Goal: Information Seeking & Learning: Find specific fact

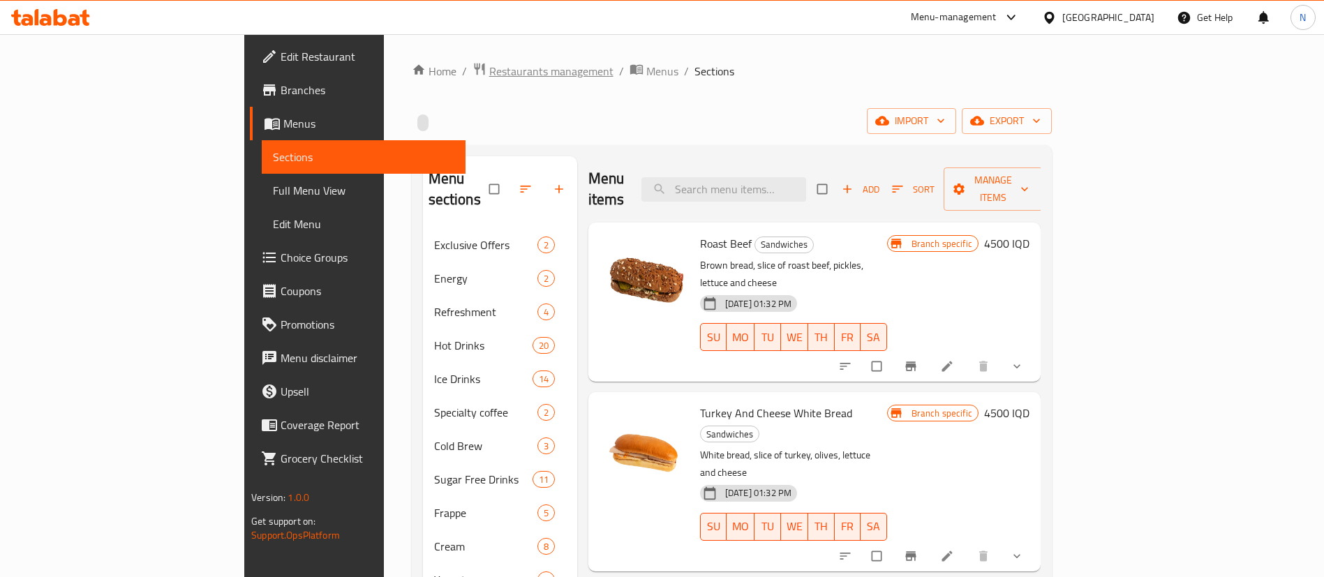
click at [489, 65] on span "Restaurants management" at bounding box center [551, 71] width 124 height 17
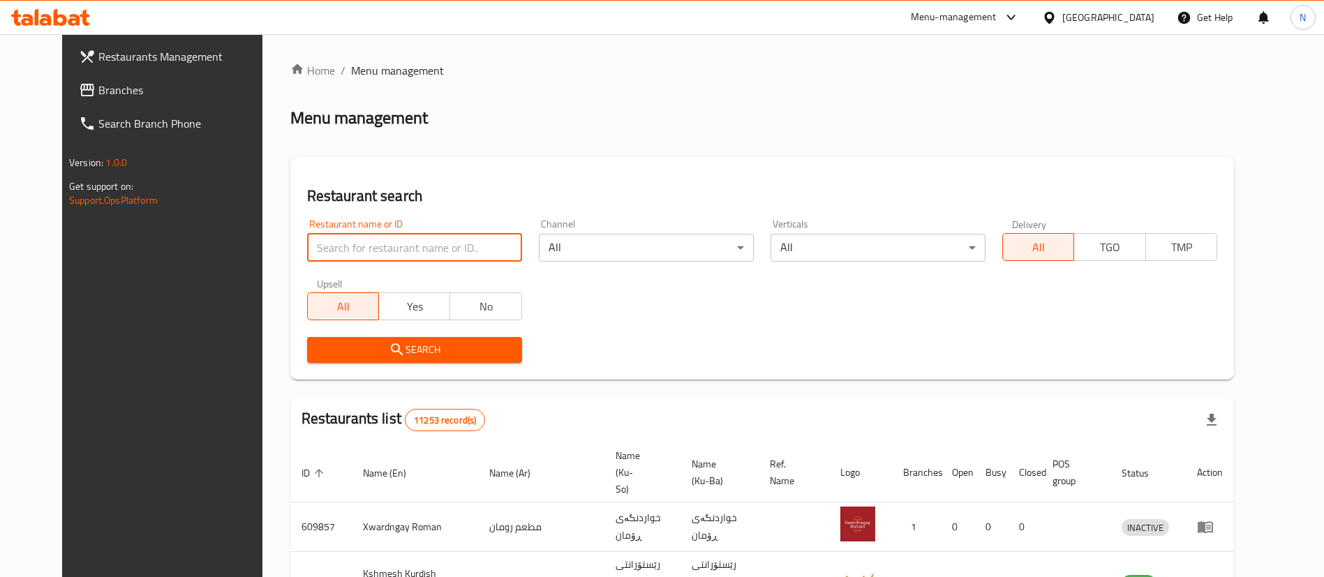
click at [362, 246] on input "search" at bounding box center [414, 248] width 215 height 28
click button "Search" at bounding box center [414, 350] width 215 height 26
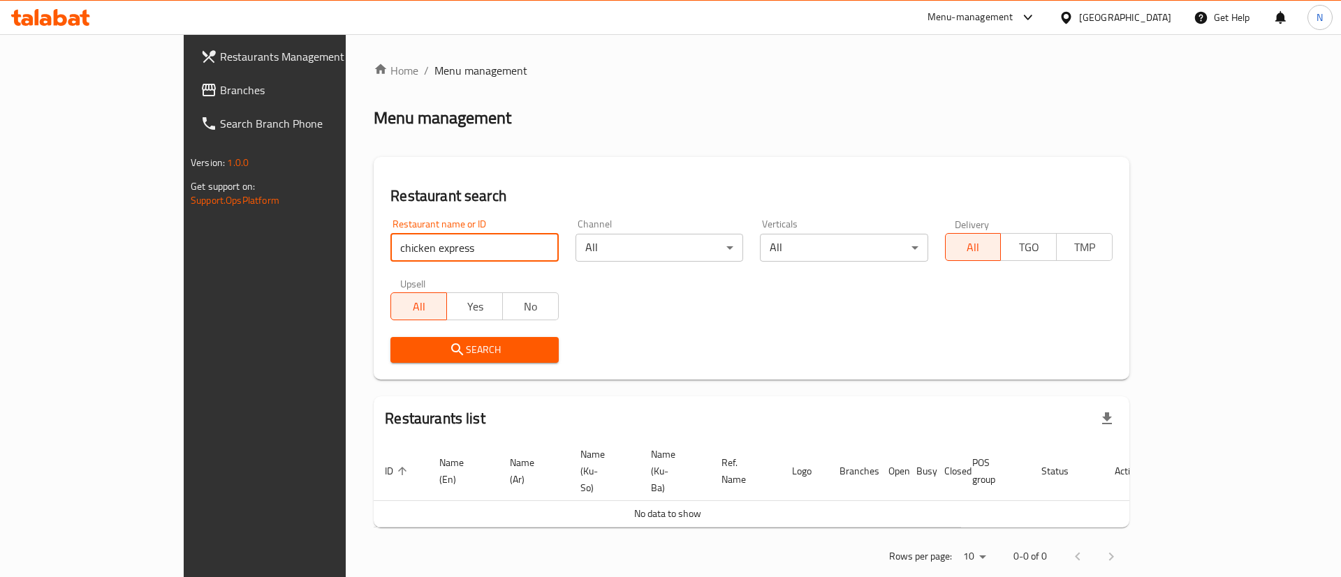
type input "chicken express"
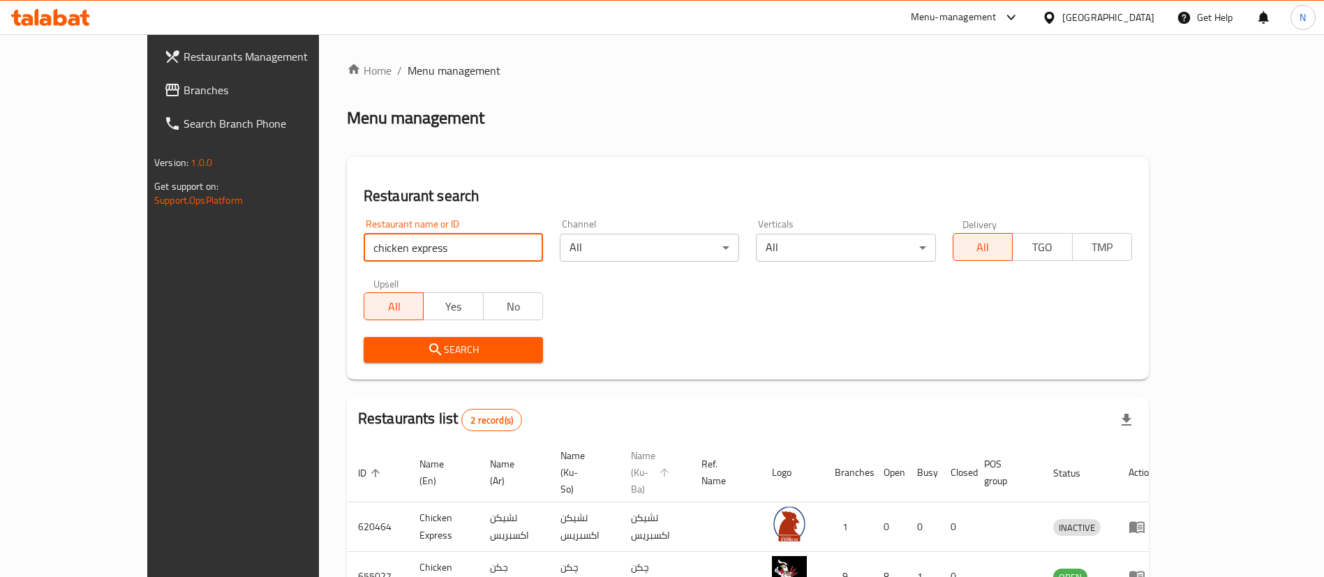
scroll to position [68, 0]
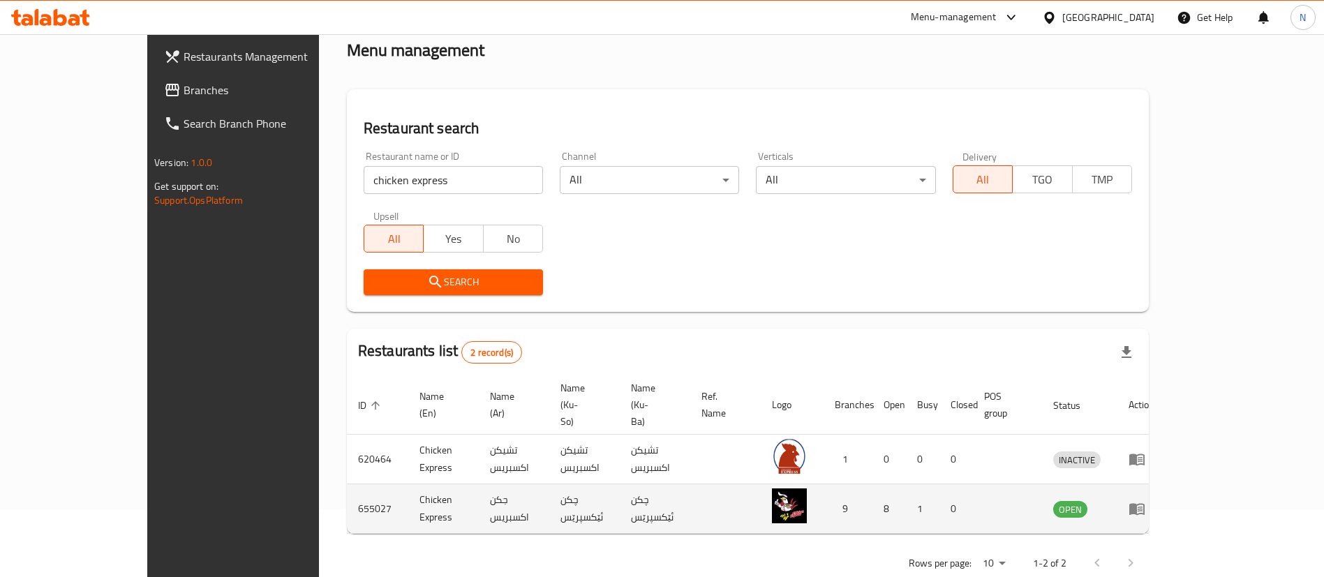
click at [1145, 504] on icon "enhanced table" at bounding box center [1137, 510] width 15 height 12
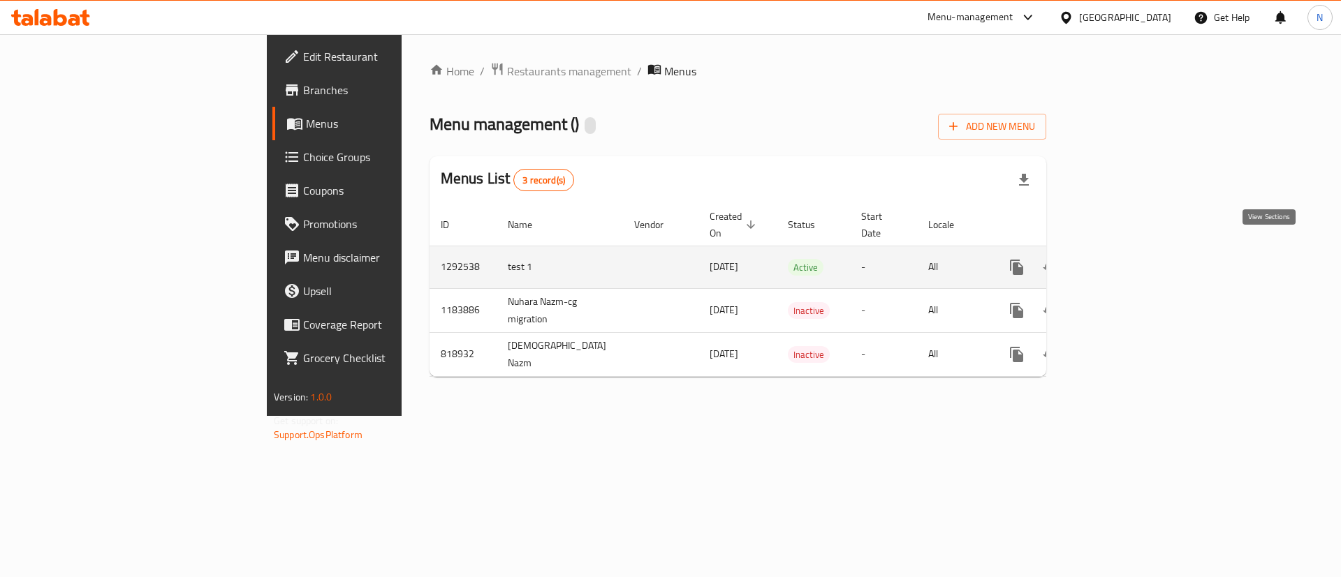
click at [1125, 259] on icon "enhanced table" at bounding box center [1117, 267] width 17 height 17
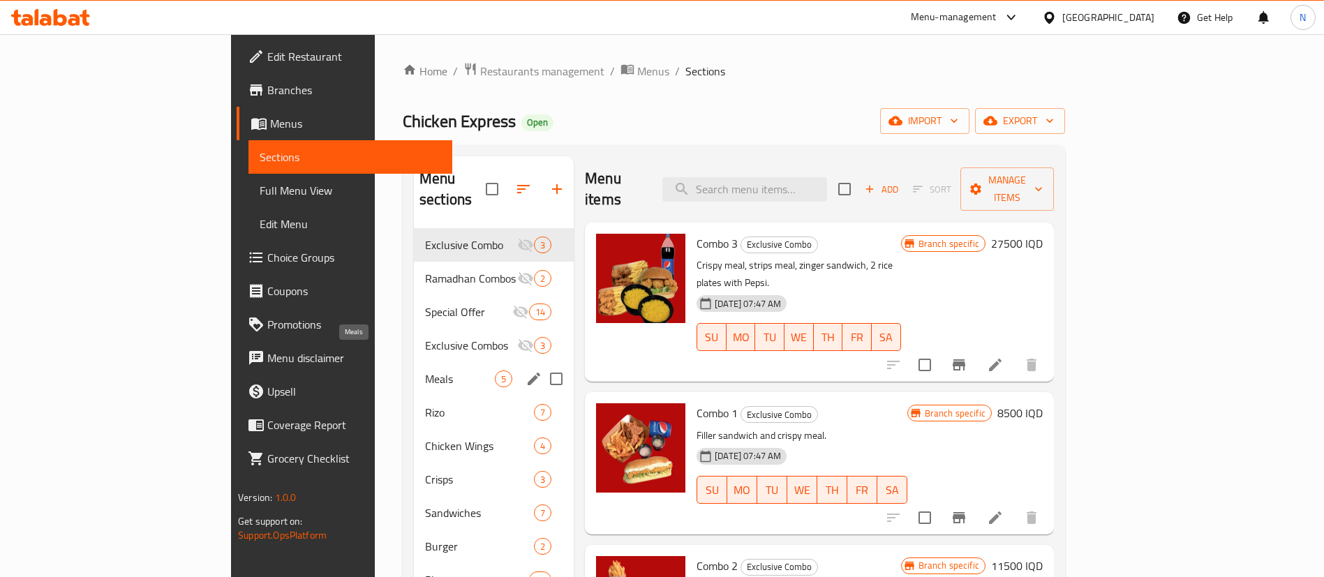
click at [425, 371] on span "Meals" at bounding box center [460, 379] width 70 height 17
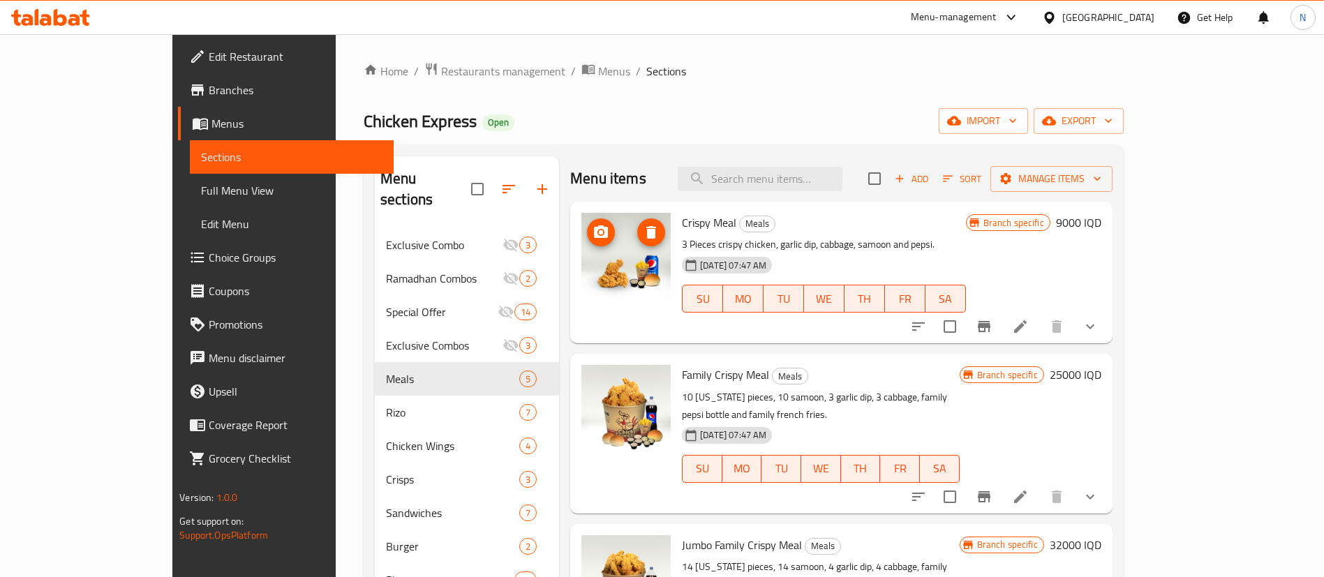
click at [586, 269] on img at bounding box center [626, 257] width 89 height 89
drag, startPoint x: 619, startPoint y: 374, endPoint x: 633, endPoint y: 472, distance: 99.4
drag, startPoint x: 633, startPoint y: 472, endPoint x: 614, endPoint y: 398, distance: 76.2
drag, startPoint x: 636, startPoint y: 366, endPoint x: 732, endPoint y: 381, distance: 96.8
click at [732, 381] on div "Family Crispy Meal Meals 10 [US_STATE] pieces, 10 samoon, 3 garlic dip, 3 cabba…" at bounding box center [821, 434] width 288 height 148
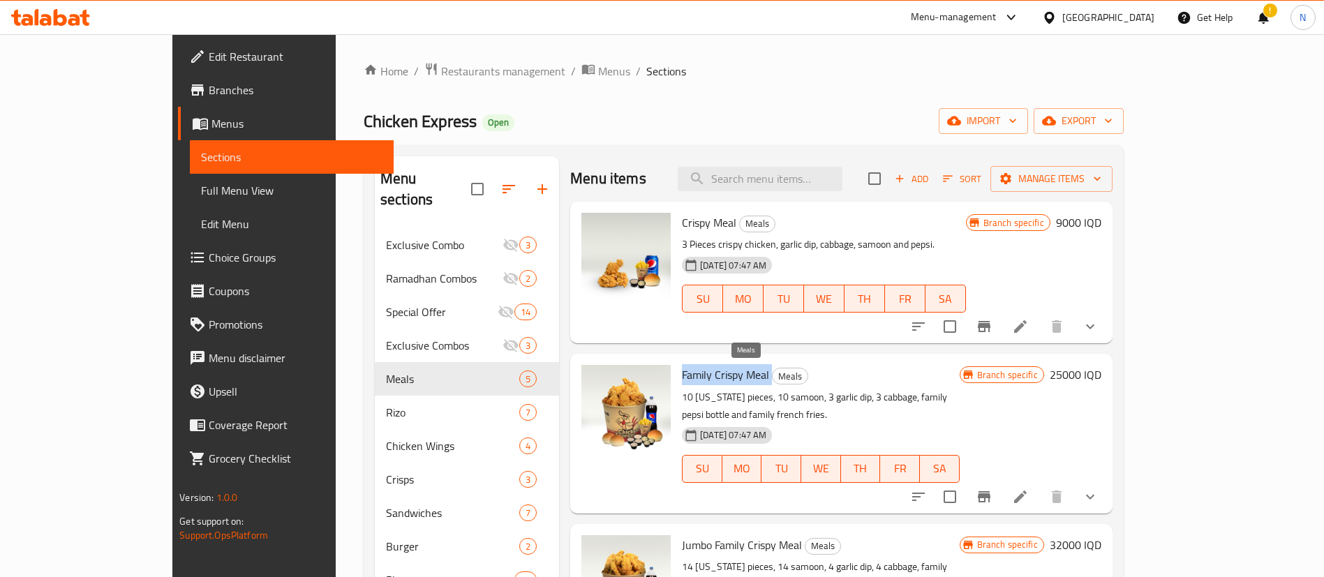
copy h6 "Family Crispy Meal"
click at [1124, 74] on ol "Home / Restaurants management / Menus / Sections" at bounding box center [744, 71] width 760 height 18
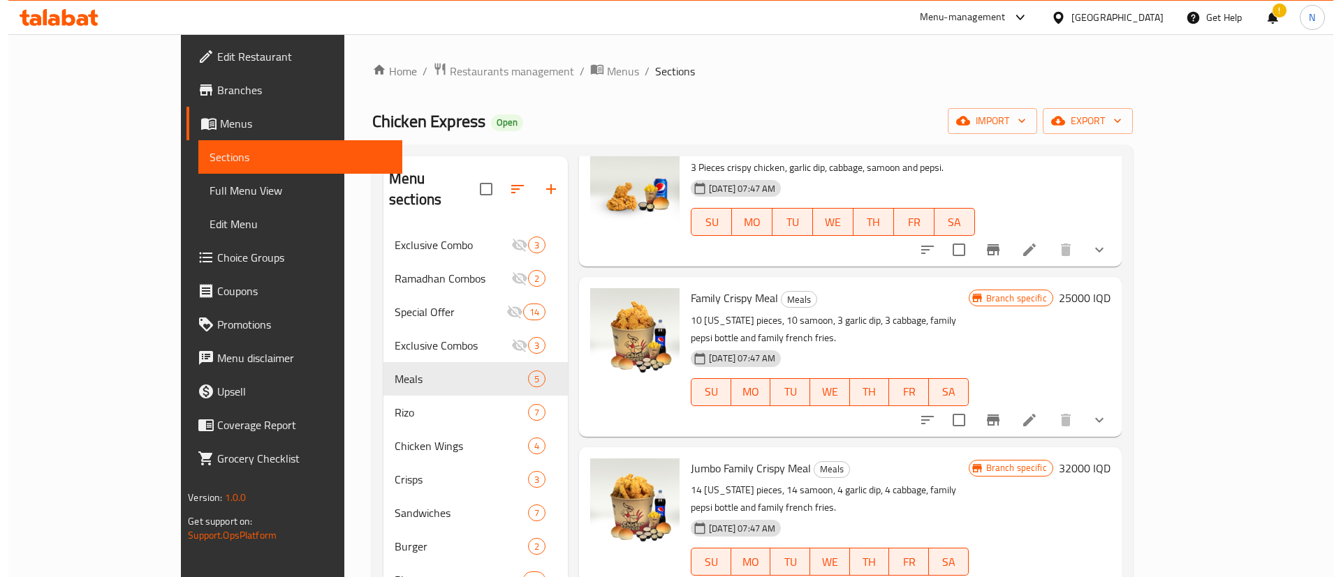
scroll to position [105, 0]
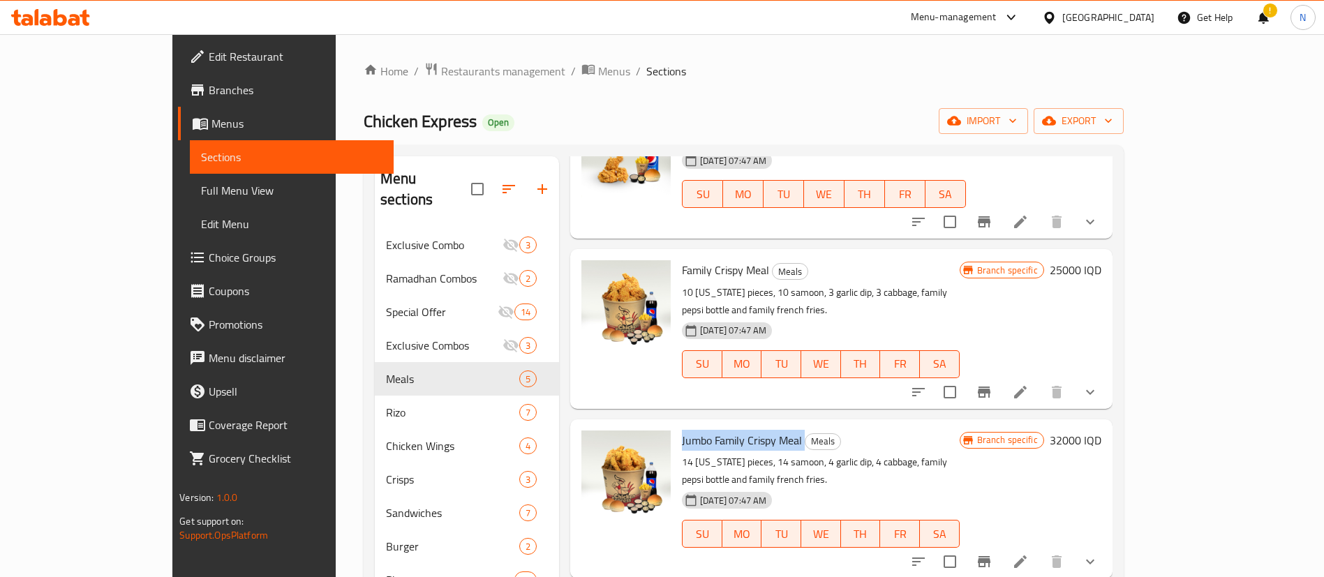
drag, startPoint x: 638, startPoint y: 424, endPoint x: 775, endPoint y: 413, distance: 137.2
click at [775, 425] on div "Jumbo Family Crispy Meal Meals 14 [US_STATE] pieces, 14 samoon, 4 garlic dip, 4…" at bounding box center [821, 499] width 288 height 148
copy h6 "Jumbo Family Crispy Meal"
click at [393, 85] on div "Home / Restaurants management / Menus / Sections Chicken Express Open import ex…" at bounding box center [744, 421] width 760 height 719
click at [441, 73] on span "Restaurants management" at bounding box center [503, 71] width 124 height 17
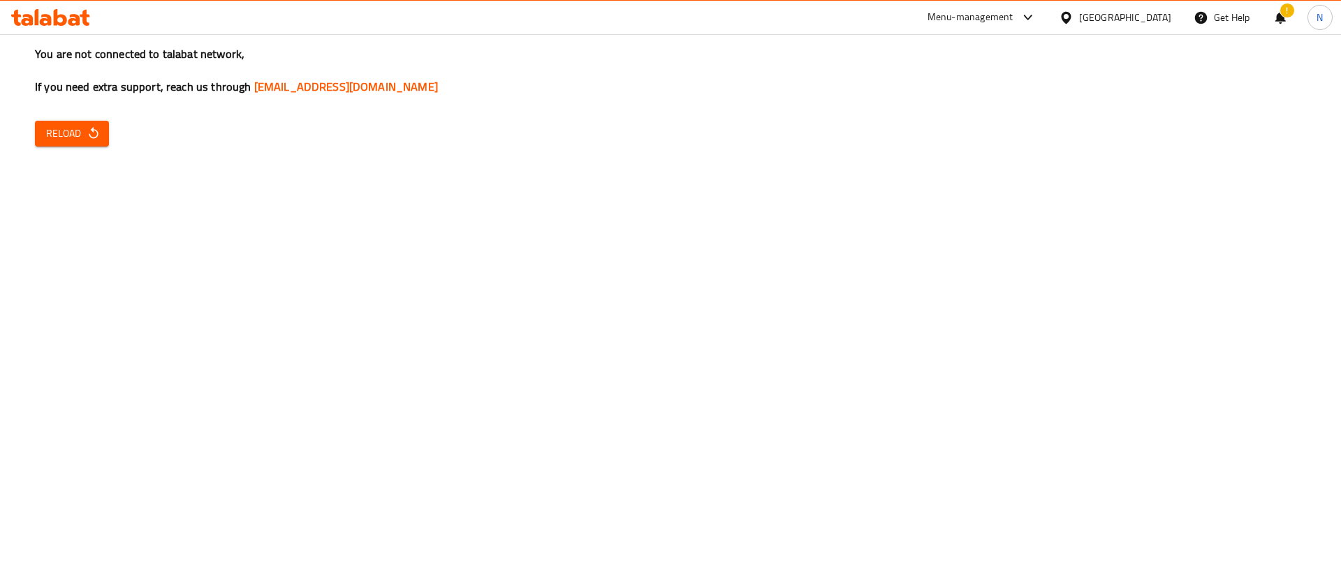
click at [74, 138] on span "Reload" at bounding box center [72, 133] width 52 height 17
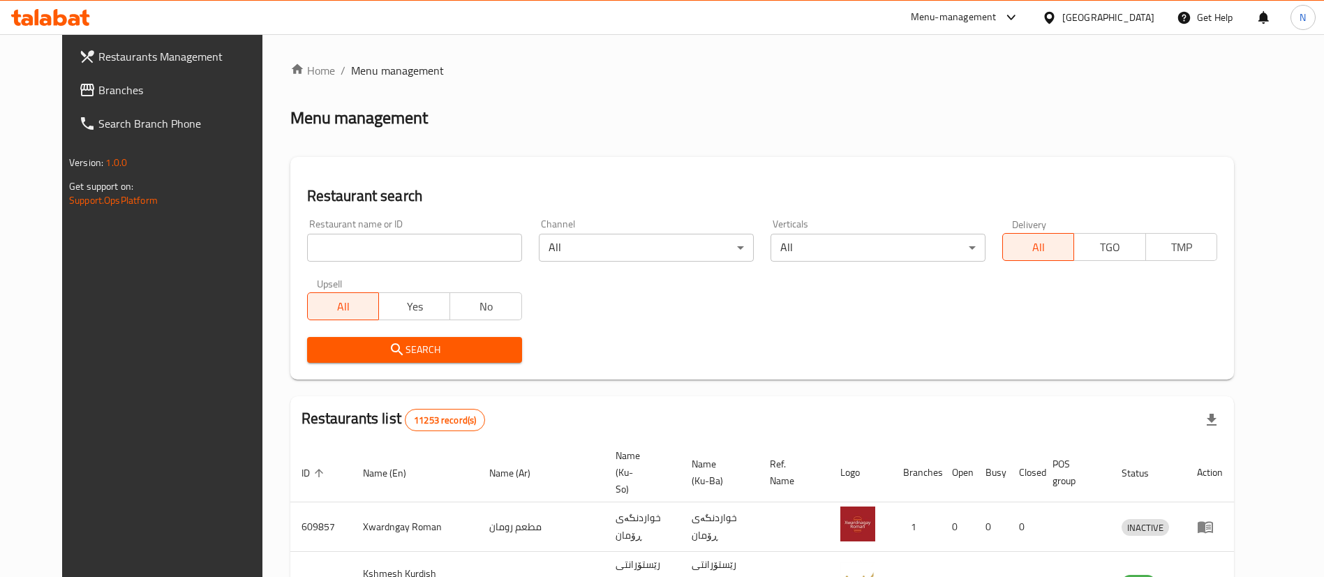
click at [427, 237] on div "Home / Menu management Menu management Restaurant search Restaurant name or ID …" at bounding box center [762, 537] width 944 height 951
click at [427, 237] on input "search" at bounding box center [414, 248] width 215 height 28
type input "super sauce"
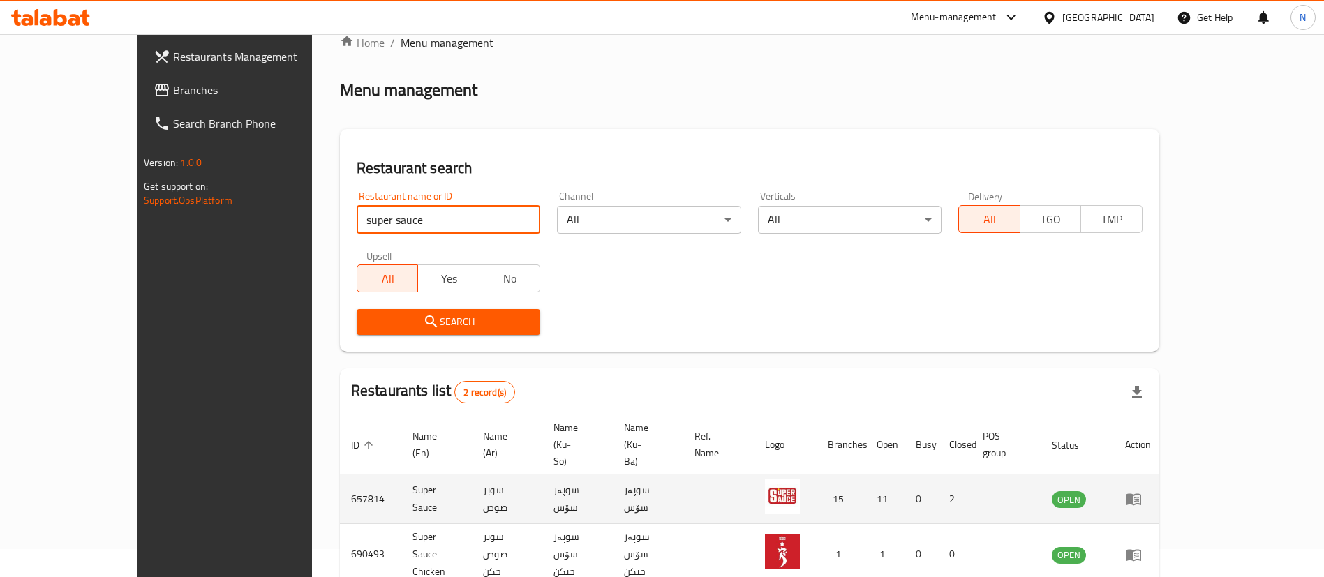
scroll to position [68, 0]
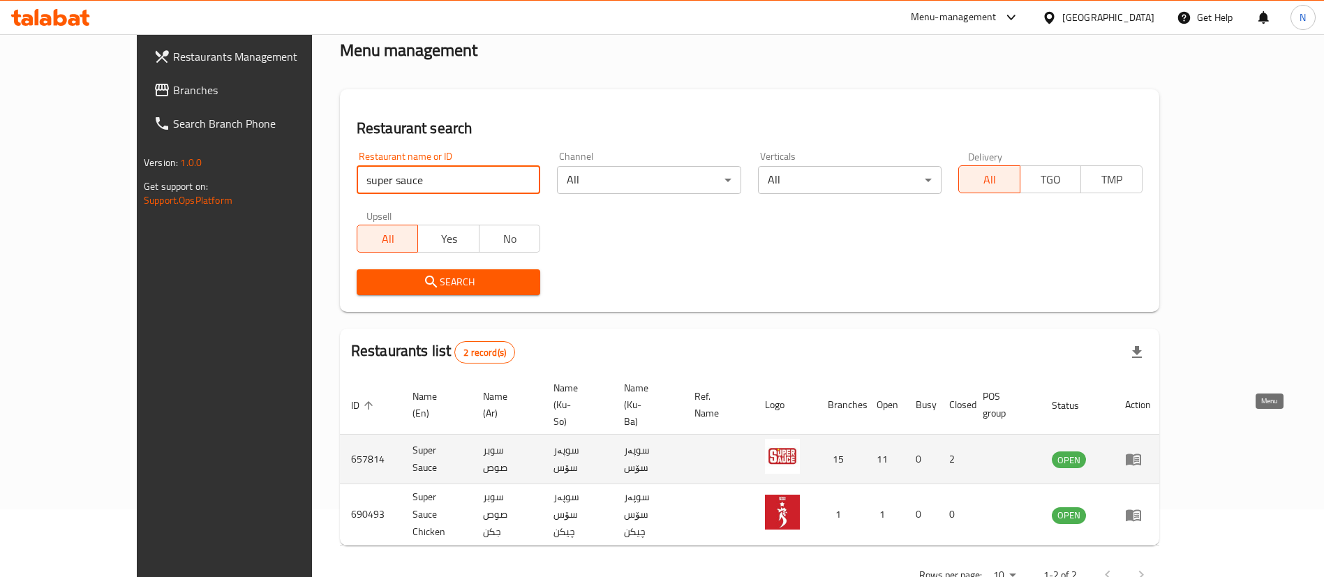
click at [1142, 455] on icon "enhanced table" at bounding box center [1133, 461] width 15 height 12
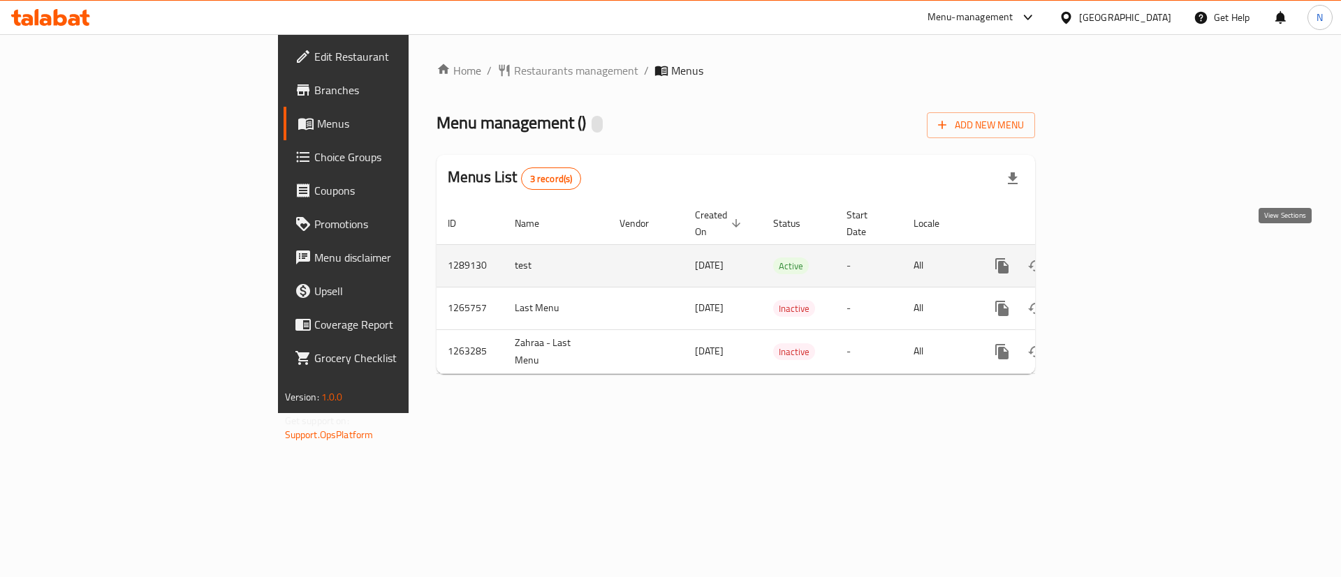
click at [1119, 249] on link "enhanced table" at bounding box center [1103, 266] width 34 height 34
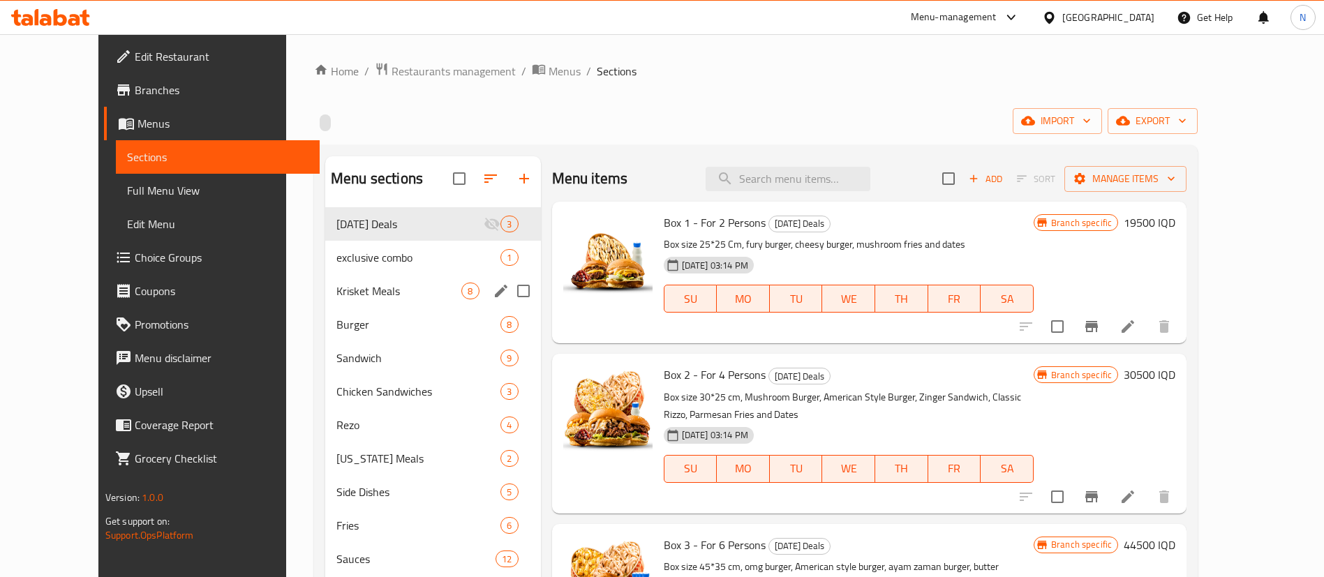
click at [325, 302] on div "Krisket Meals 8" at bounding box center [433, 291] width 216 height 34
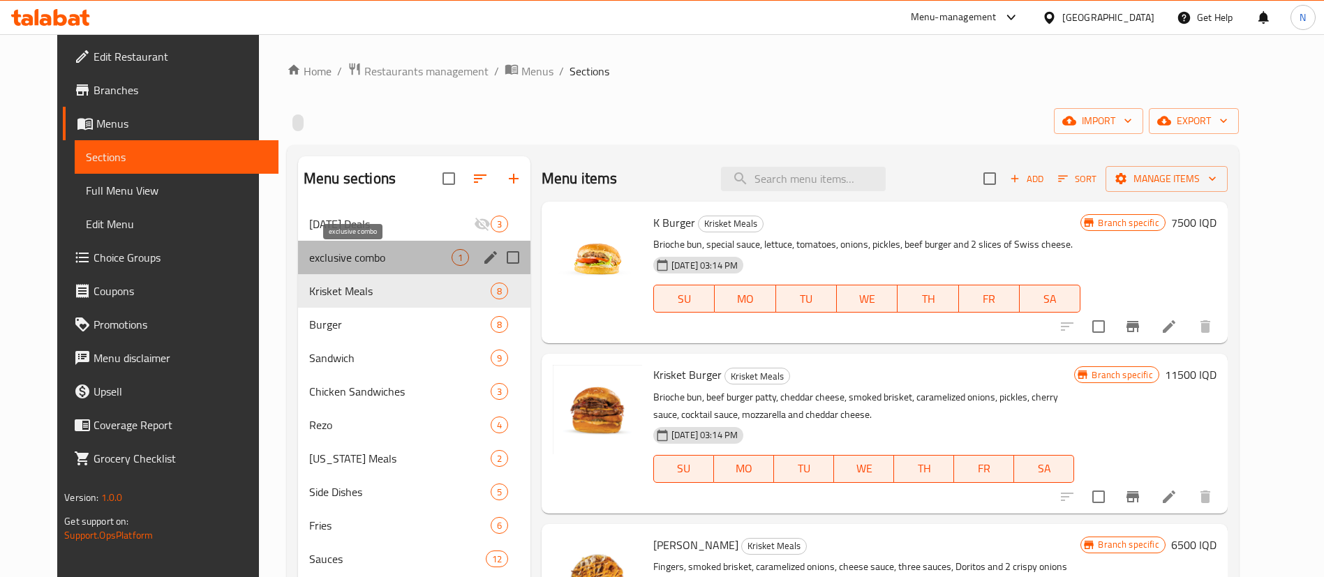
click at [316, 256] on span "exclusive combo" at bounding box center [380, 257] width 142 height 17
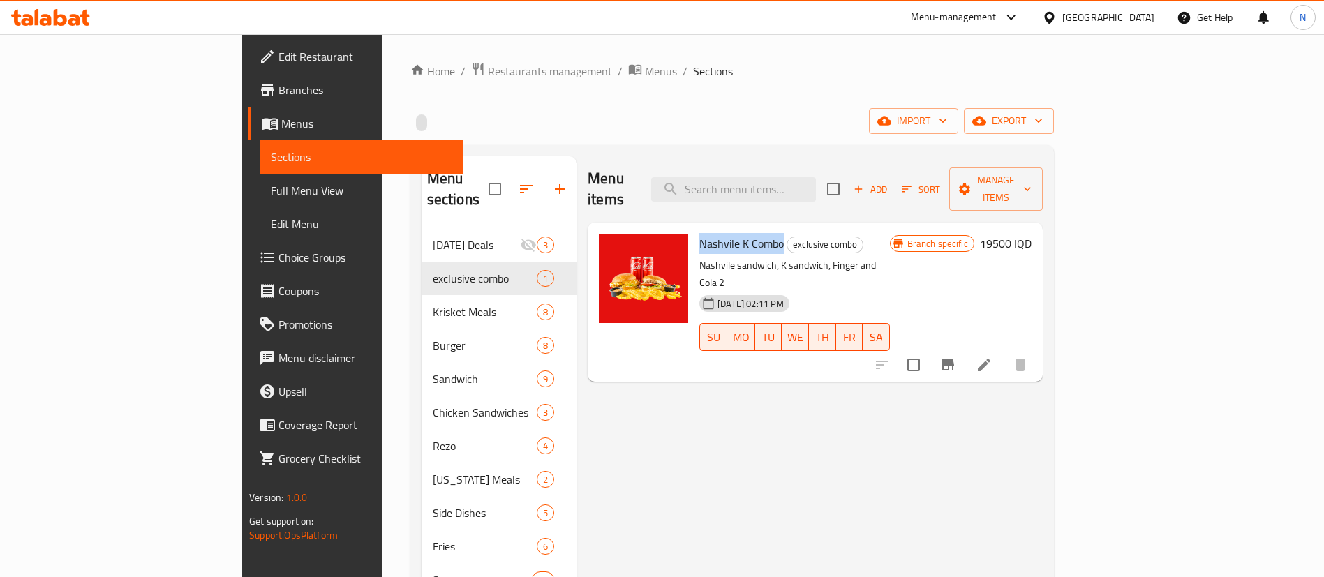
drag, startPoint x: 635, startPoint y: 221, endPoint x: 723, endPoint y: 224, distance: 88.0
click at [723, 228] on div "Nashvile K Combo exclusive combo Nashvile sandwich, K sandwich, Finger and Cola…" at bounding box center [794, 302] width 201 height 148
copy span "Nashvile K Combo"
click at [488, 71] on span "Restaurants management" at bounding box center [550, 71] width 124 height 17
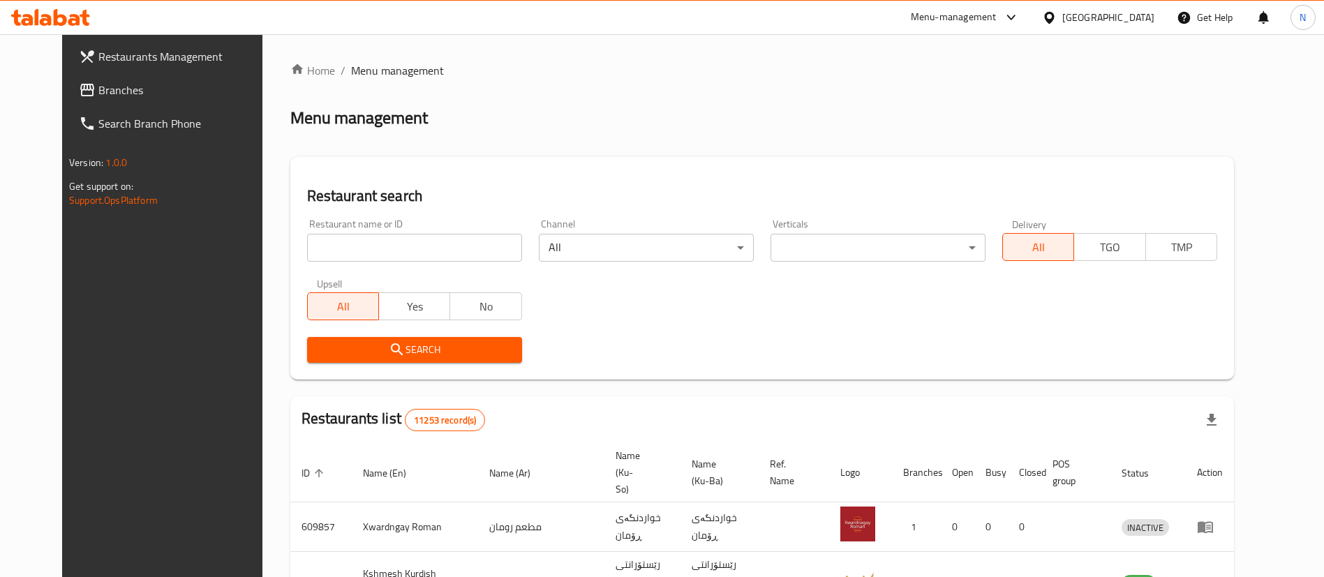
click at [450, 246] on input "search" at bounding box center [414, 248] width 215 height 28
type input "the grinders"
click button "Search" at bounding box center [414, 350] width 215 height 26
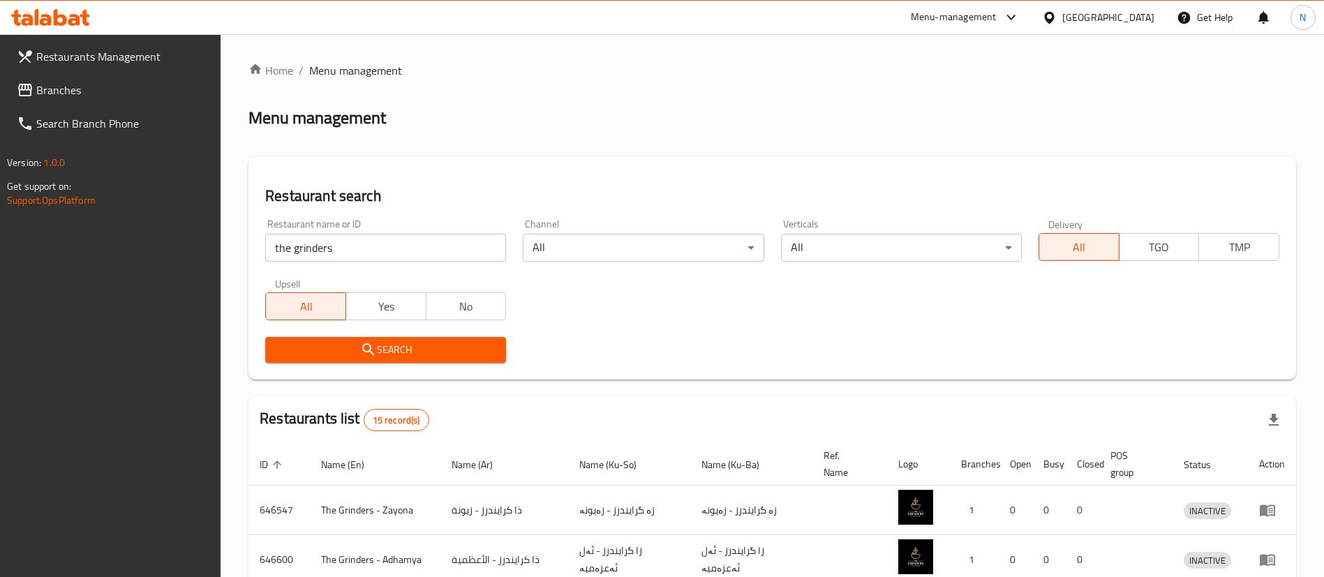
click at [475, 364] on div "Search" at bounding box center [386, 350] width 258 height 43
click at [484, 355] on span "Search" at bounding box center [385, 349] width 219 height 17
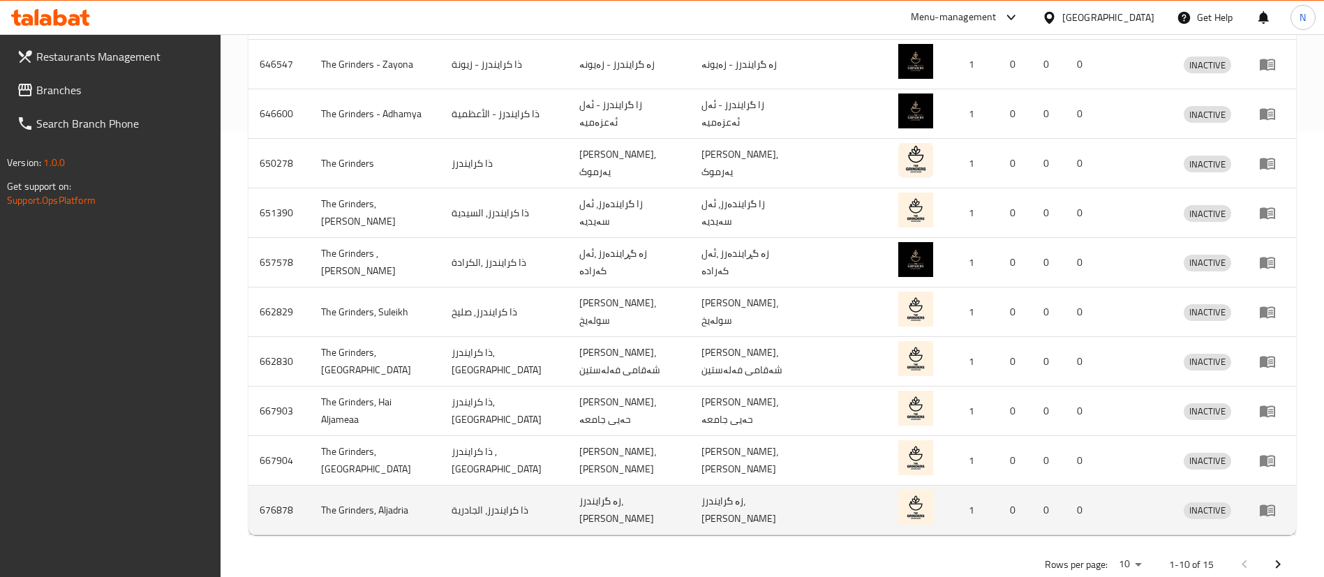
scroll to position [452, 0]
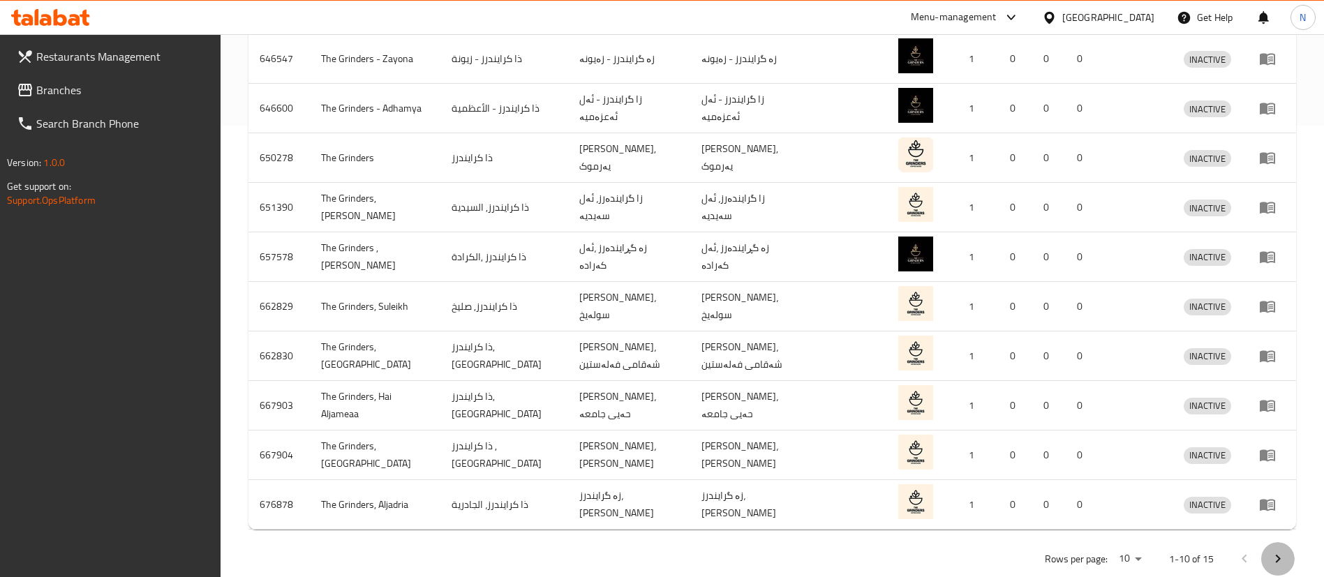
click at [1276, 554] on icon "Next page" at bounding box center [1278, 559] width 17 height 17
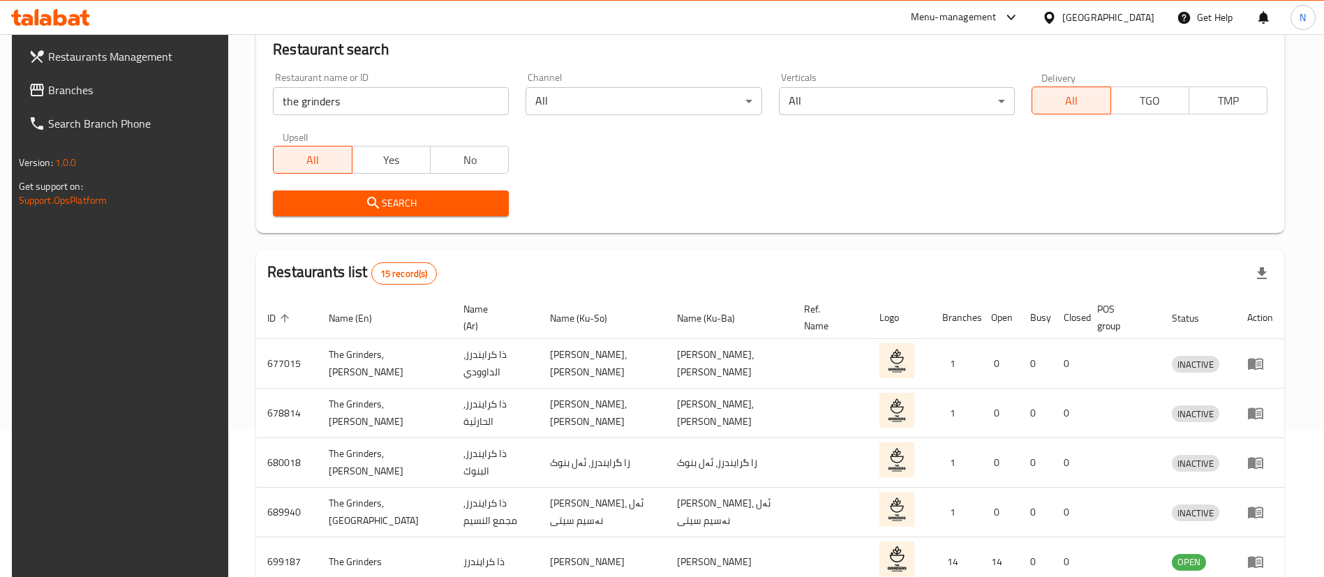
scroll to position [232, 0]
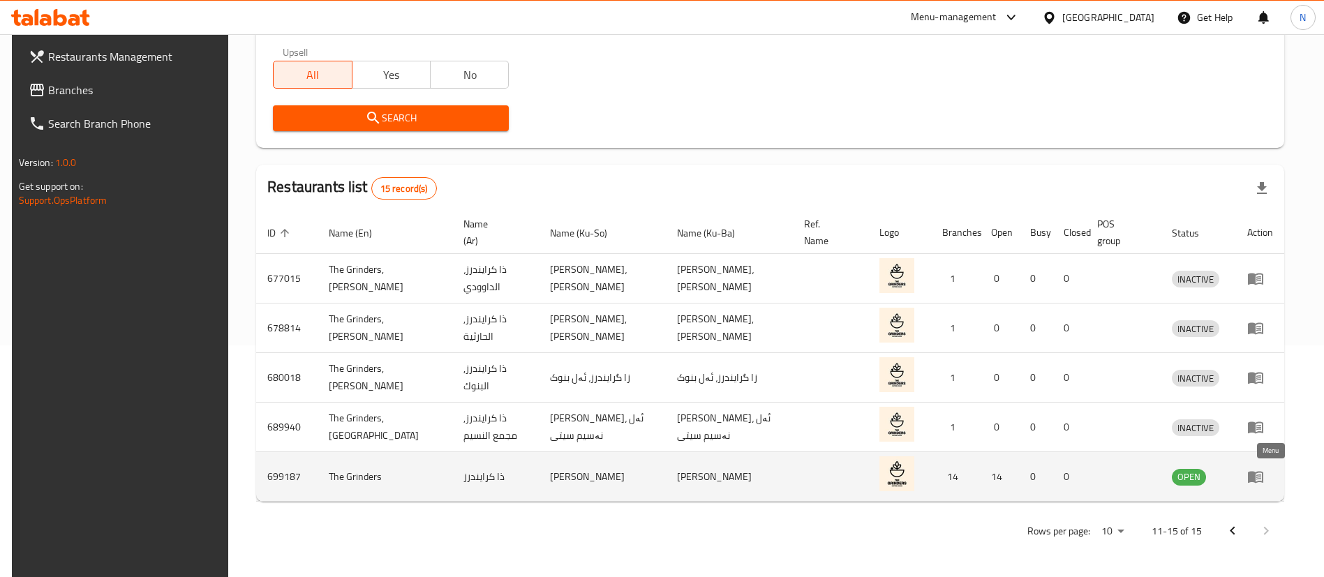
click at [1273, 474] on link "enhanced table" at bounding box center [1261, 476] width 26 height 17
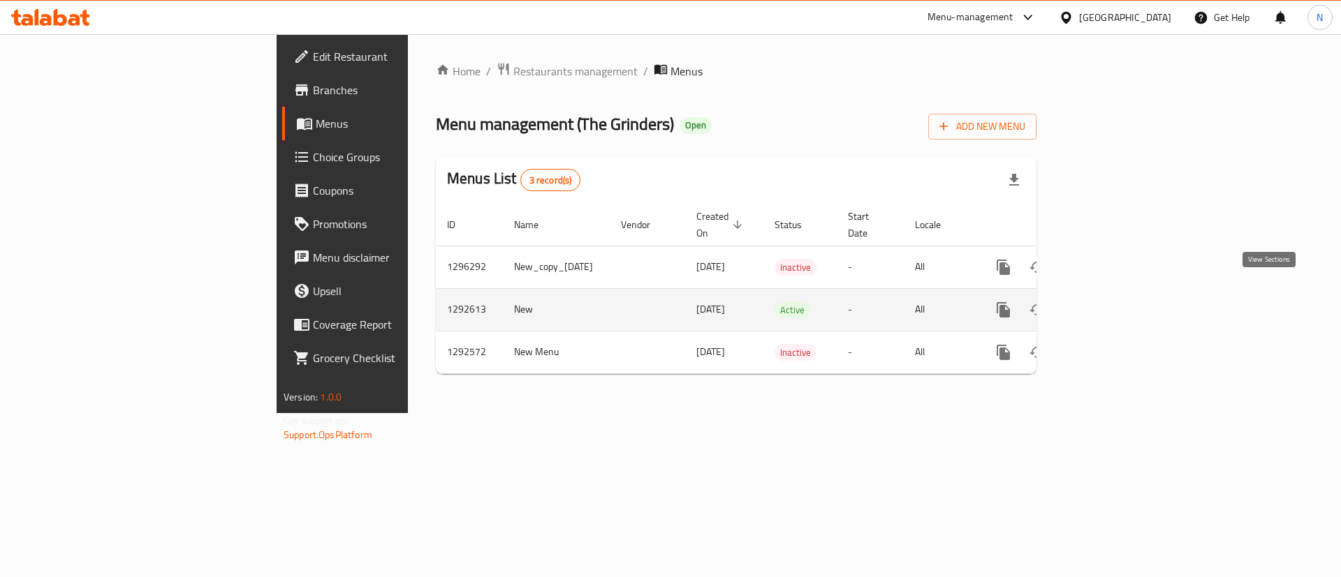
click at [1121, 293] on link "enhanced table" at bounding box center [1104, 310] width 34 height 34
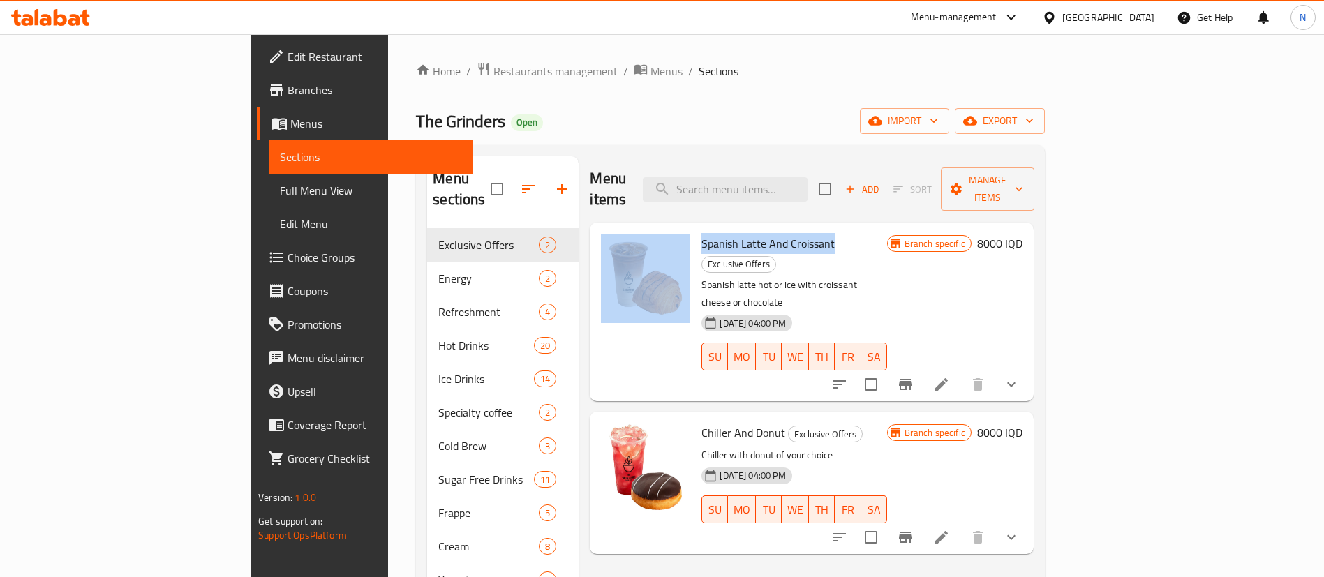
drag, startPoint x: 642, startPoint y: 220, endPoint x: 771, endPoint y: 226, distance: 129.3
click at [771, 228] on div "Spanish Latte And Croissant Exclusive Offers Spanish latte hot or ice with croi…" at bounding box center [812, 312] width 433 height 168
copy div "Spanish Latte And Croissant"
